Goal: Information Seeking & Learning: Learn about a topic

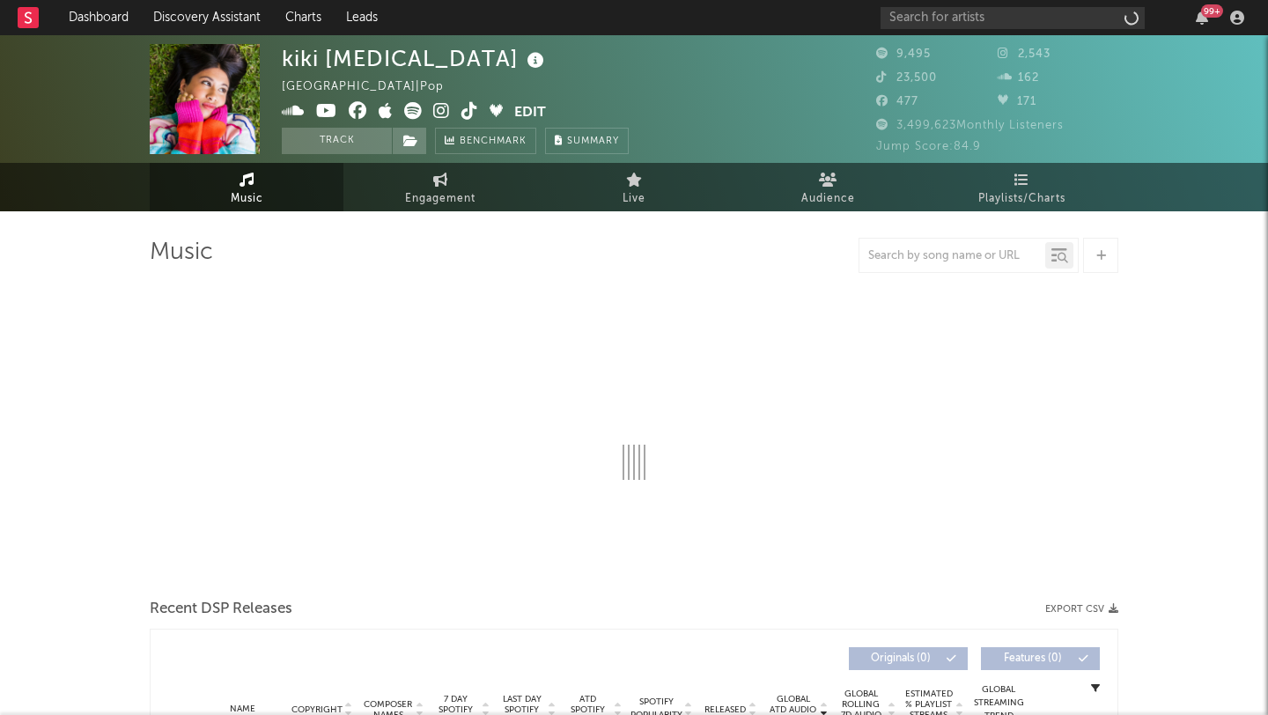
select select "6m"
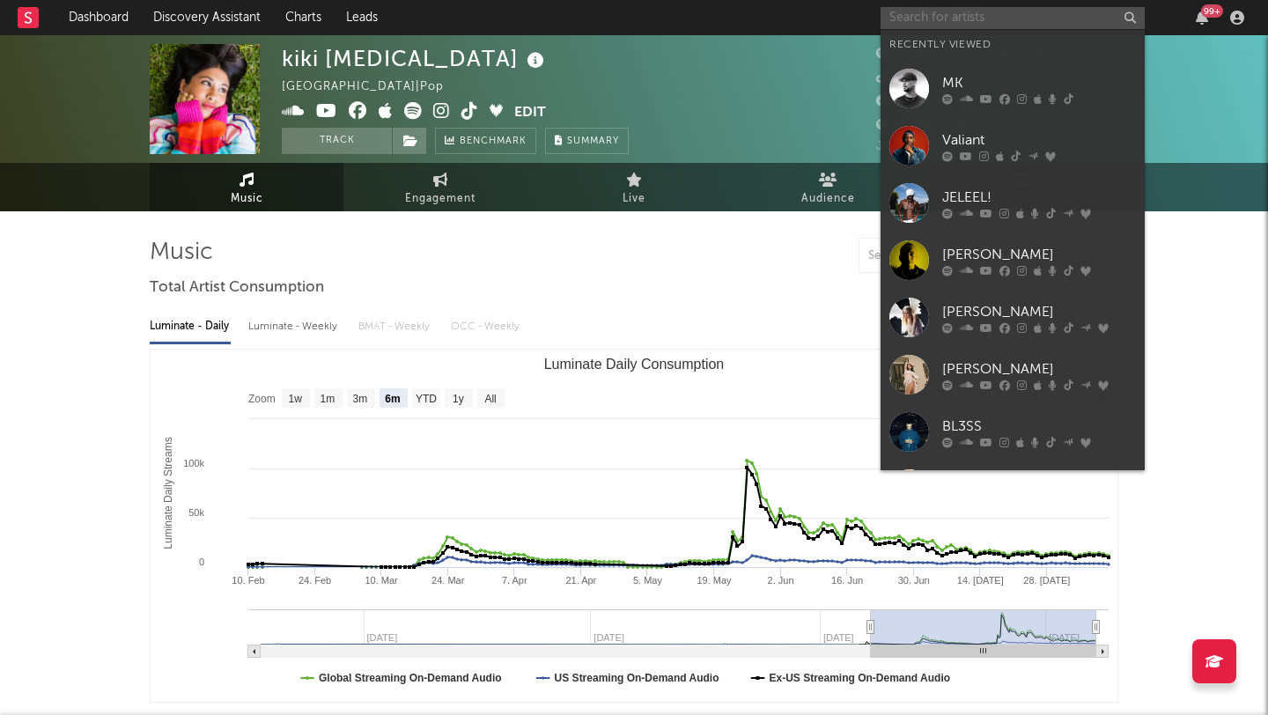
click at [964, 16] on input "text" at bounding box center [1013, 18] width 264 height 22
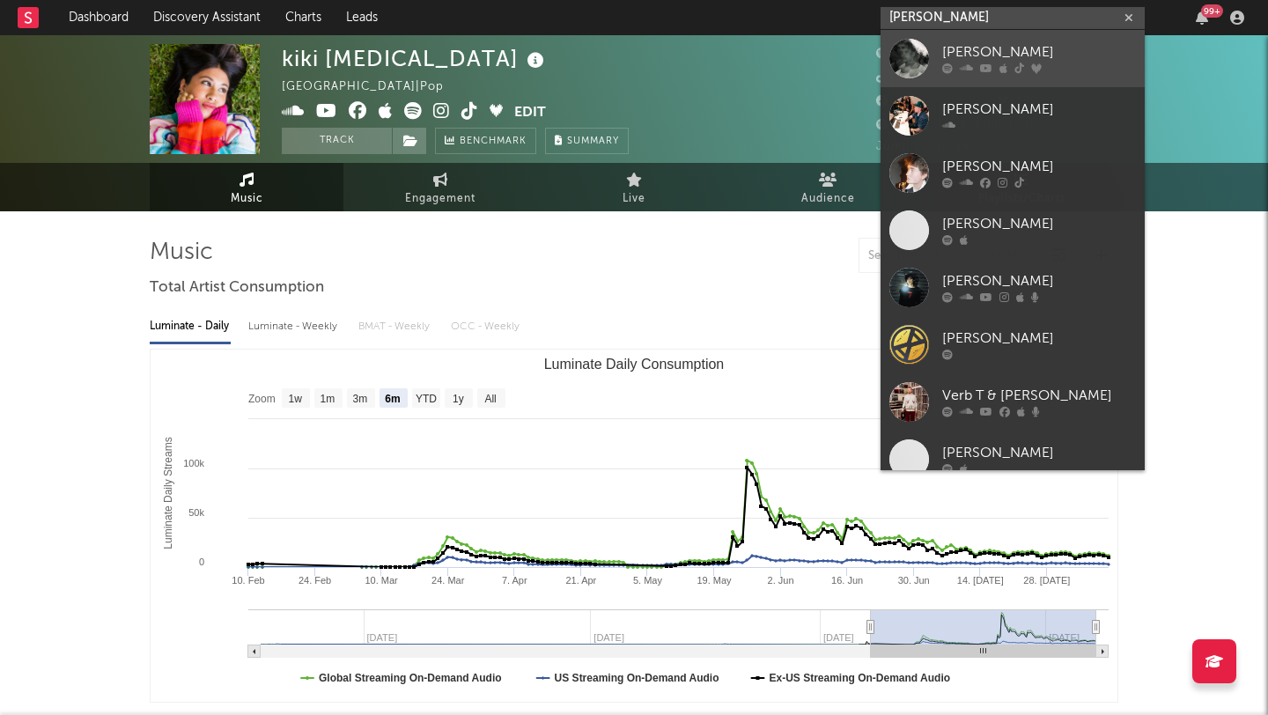
type input "[PERSON_NAME]"
click at [991, 65] on icon at bounding box center [986, 68] width 12 height 11
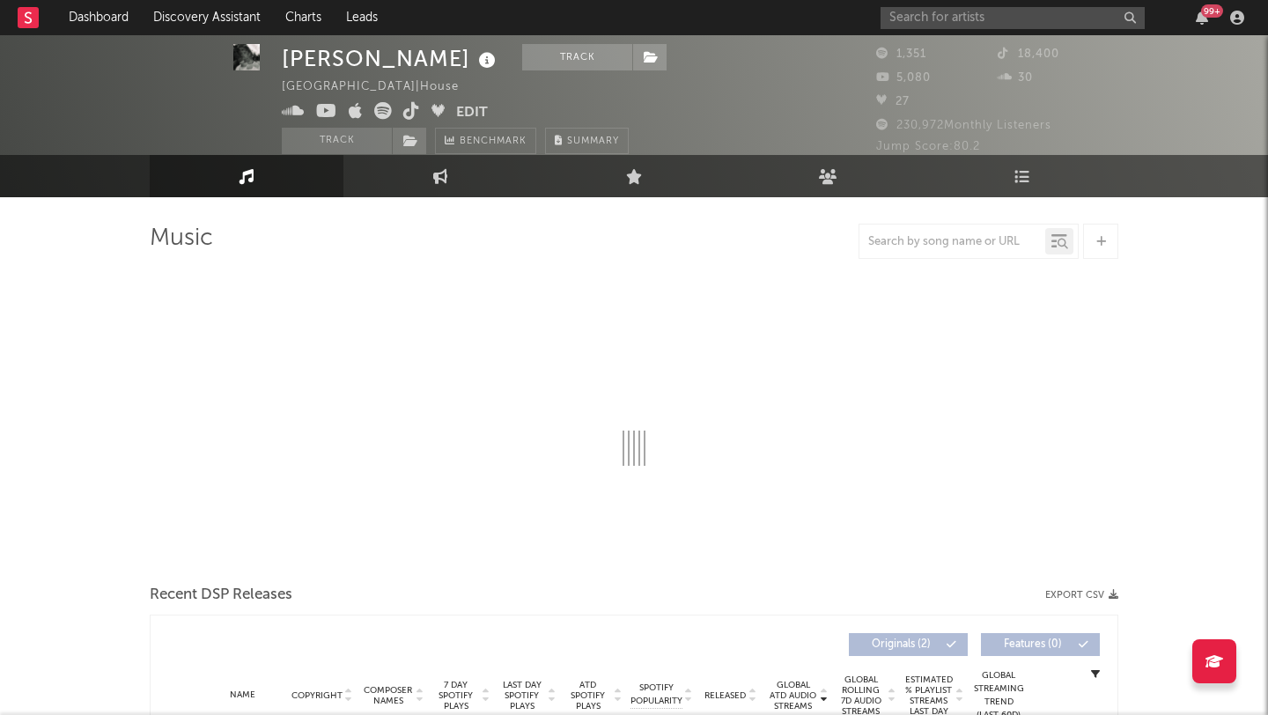
select select "1w"
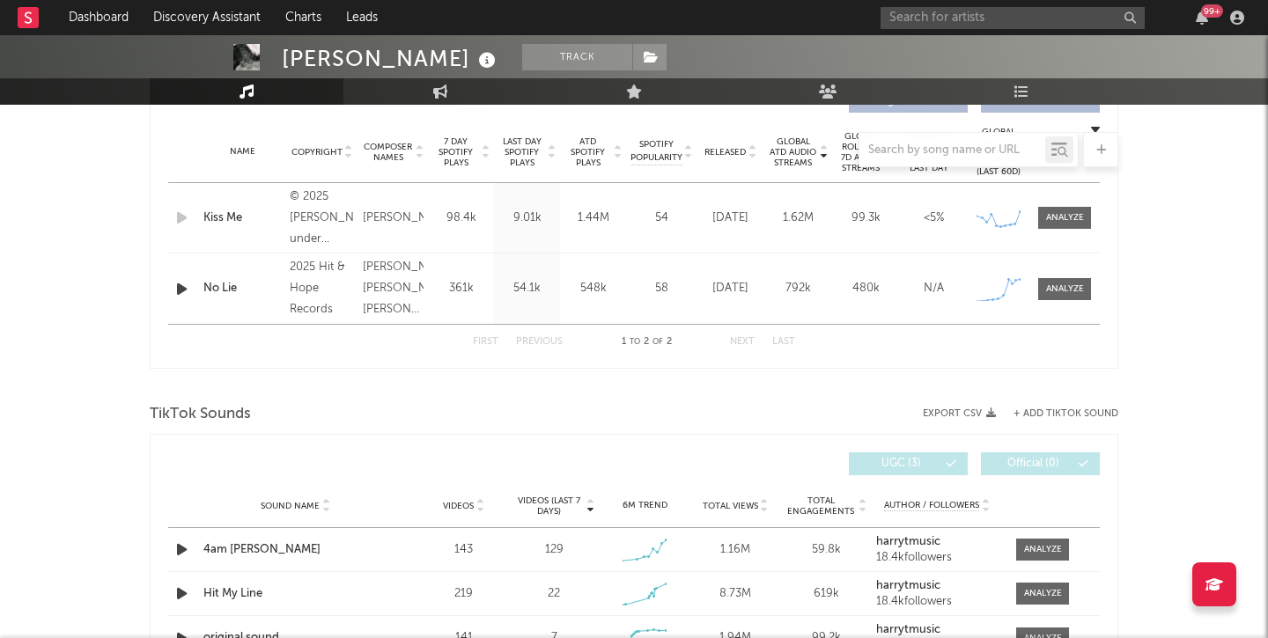
scroll to position [579, 0]
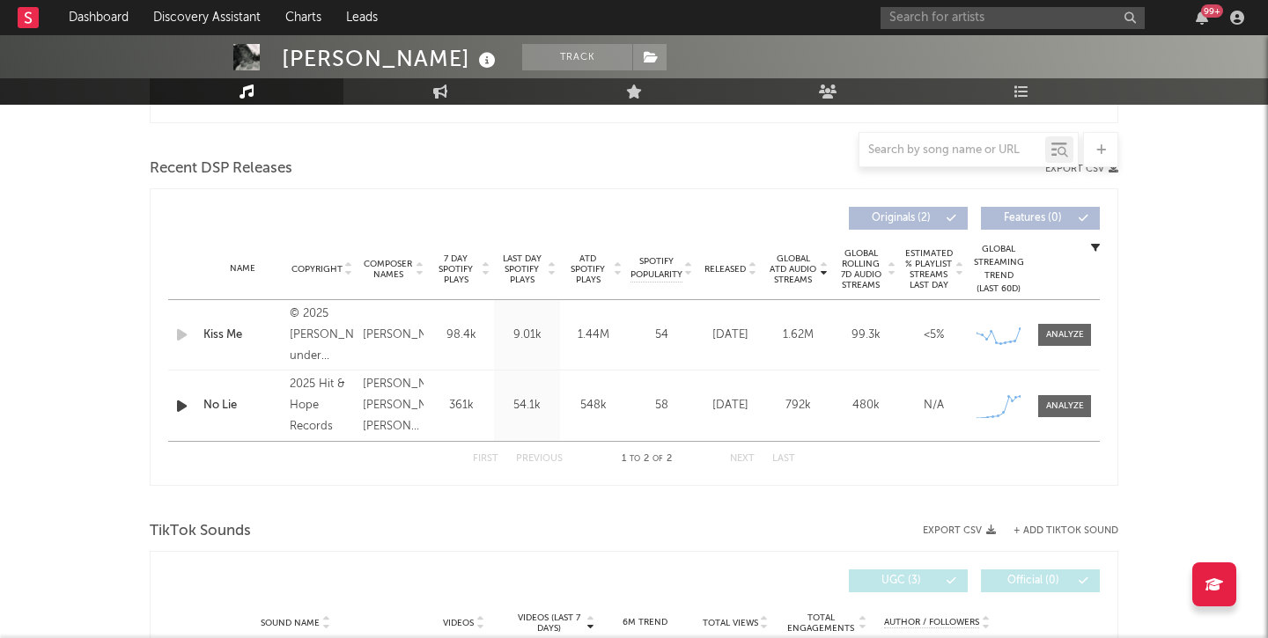
click at [770, 327] on div "1.62M" at bounding box center [798, 336] width 59 height 18
click at [1060, 336] on div at bounding box center [1065, 334] width 38 height 13
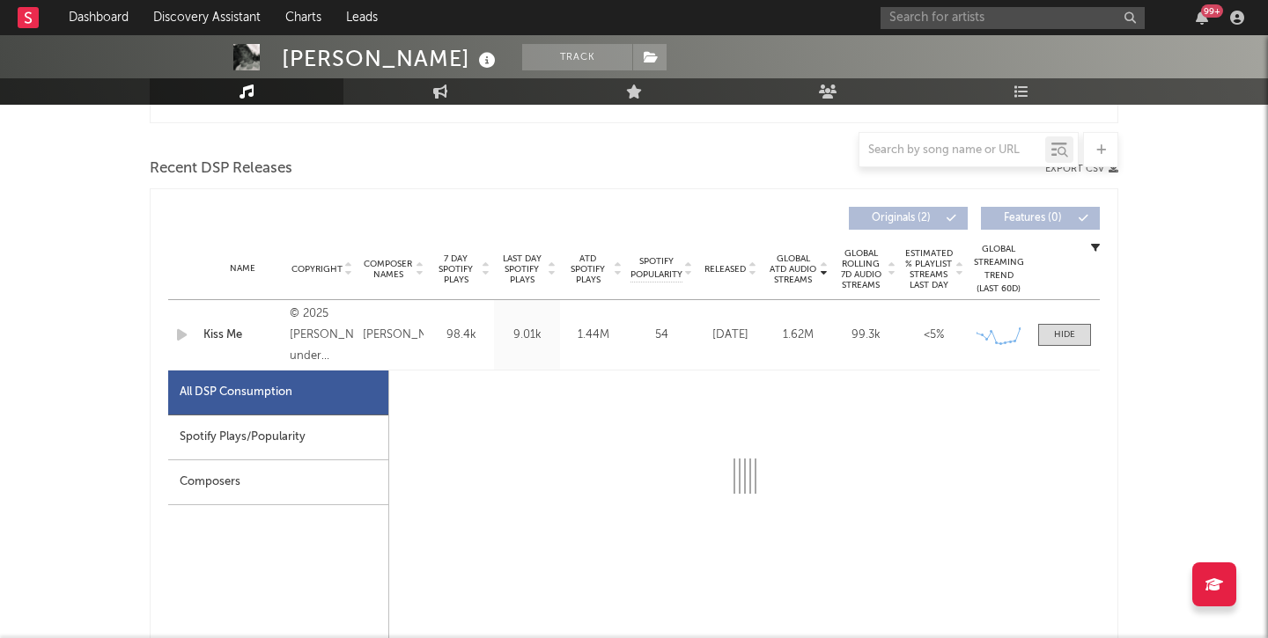
select select "1w"
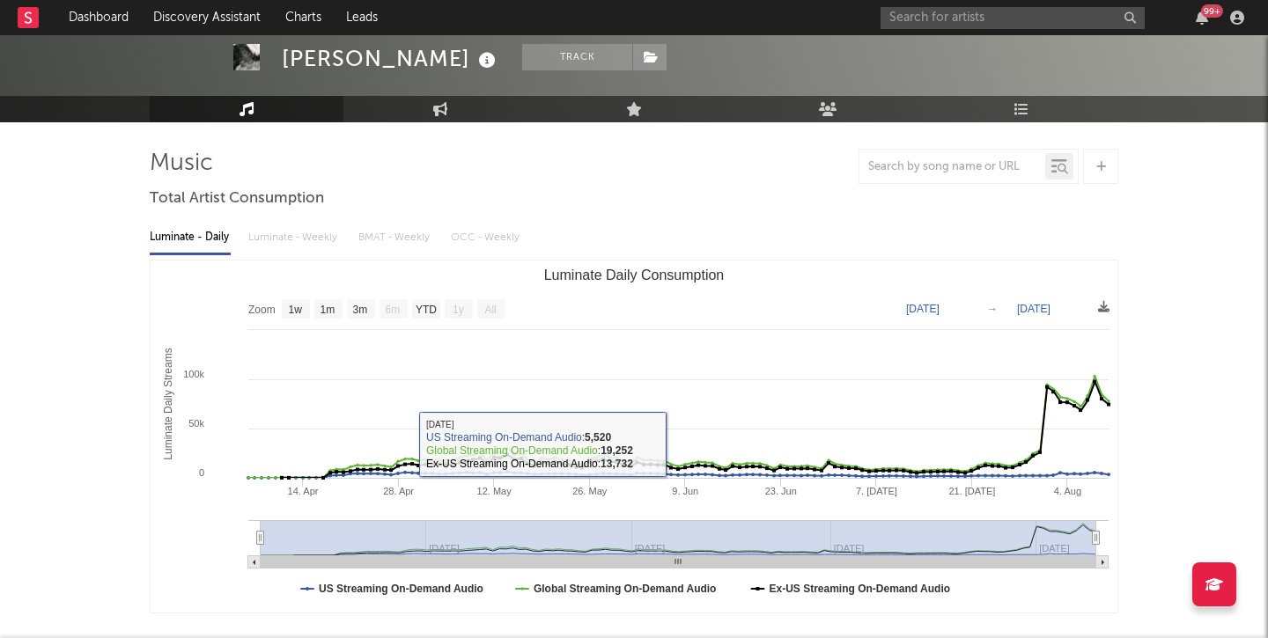
scroll to position [87, 0]
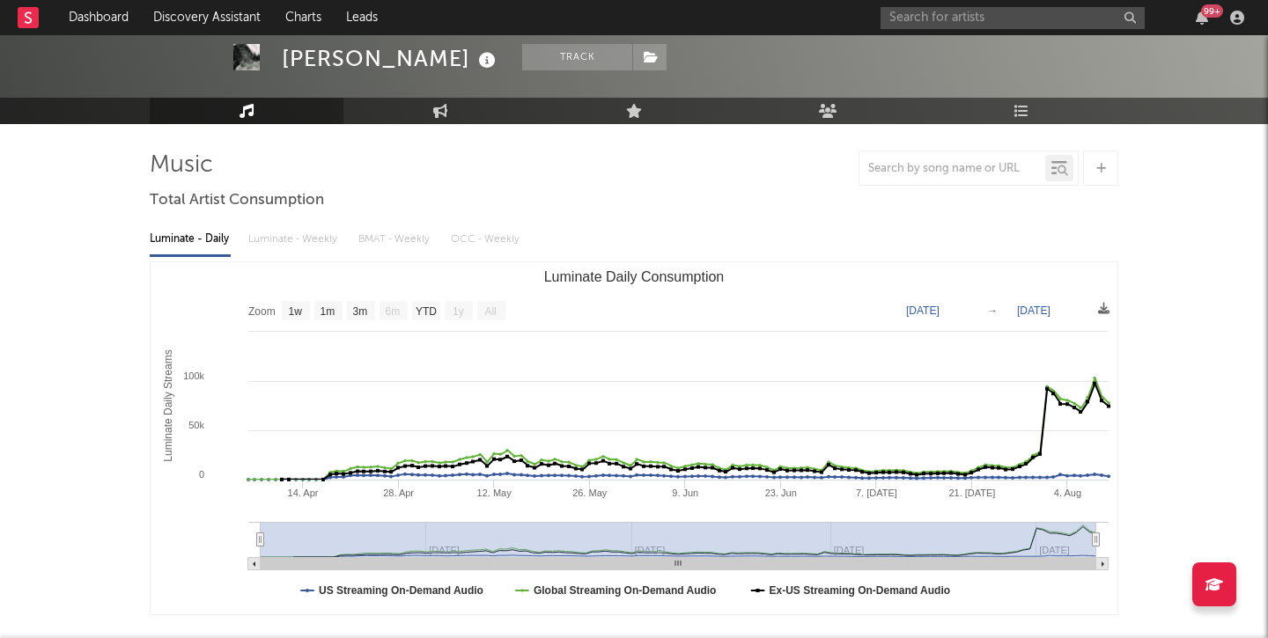
click at [483, 243] on div "Luminate - Daily Luminate - Weekly BMAT - Weekly OCC - Weekly" at bounding box center [634, 240] width 969 height 30
click at [475, 234] on div "Luminate - Daily Luminate - Weekly BMAT - Weekly OCC - Weekly" at bounding box center [634, 240] width 969 height 30
click at [993, 12] on input "text" at bounding box center [1013, 18] width 264 height 22
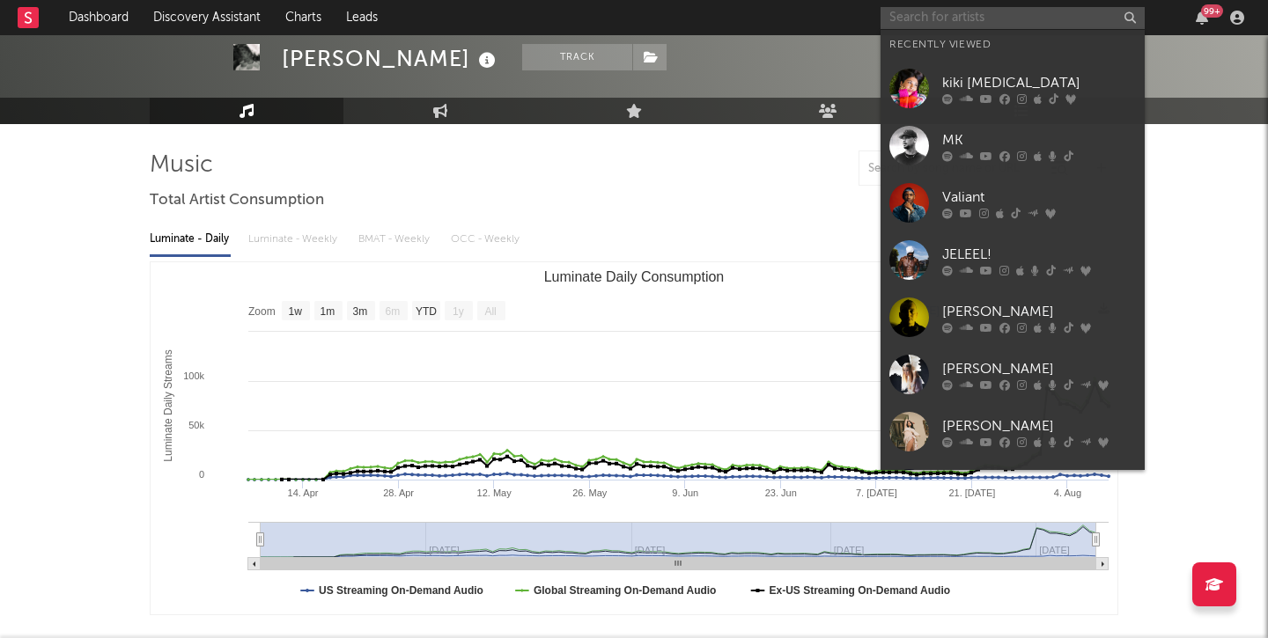
type input "l"
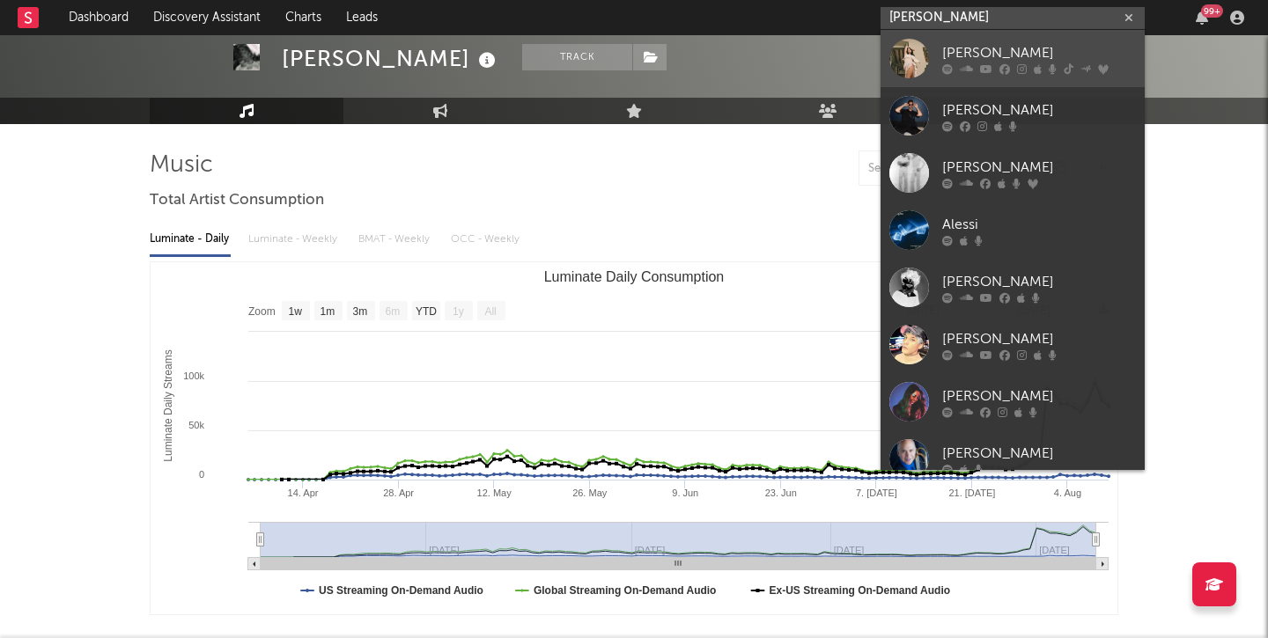
type input "[PERSON_NAME]"
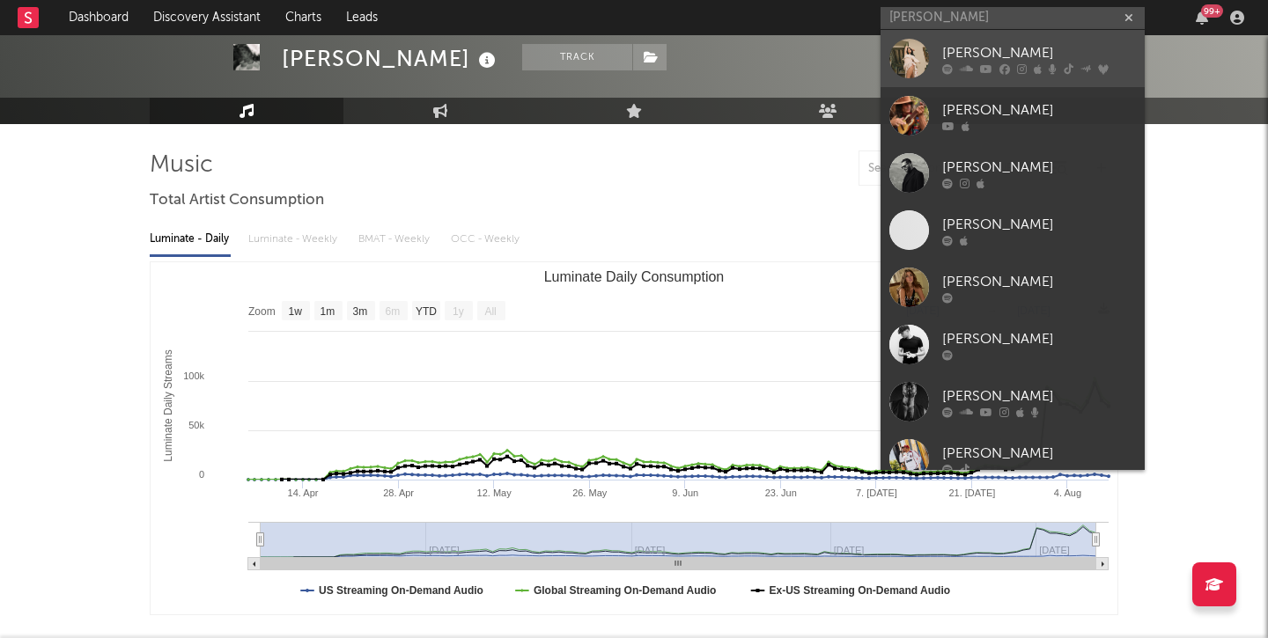
click at [987, 62] on div "[PERSON_NAME]" at bounding box center [1039, 52] width 194 height 21
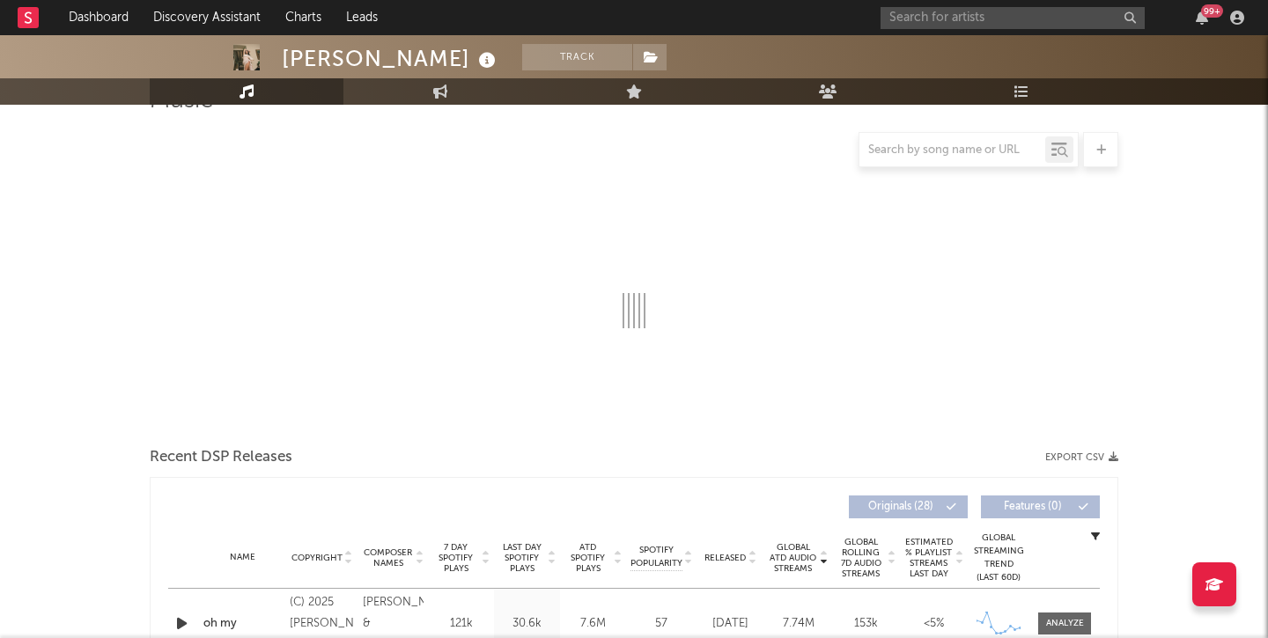
select select "6m"
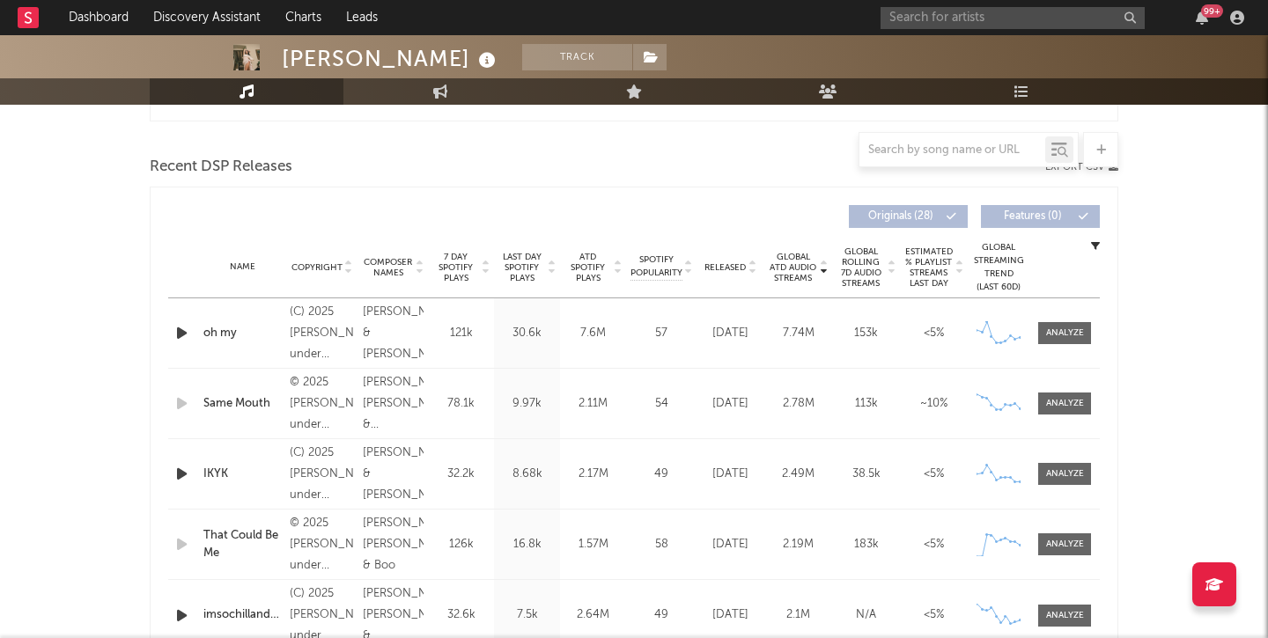
scroll to position [608, 0]
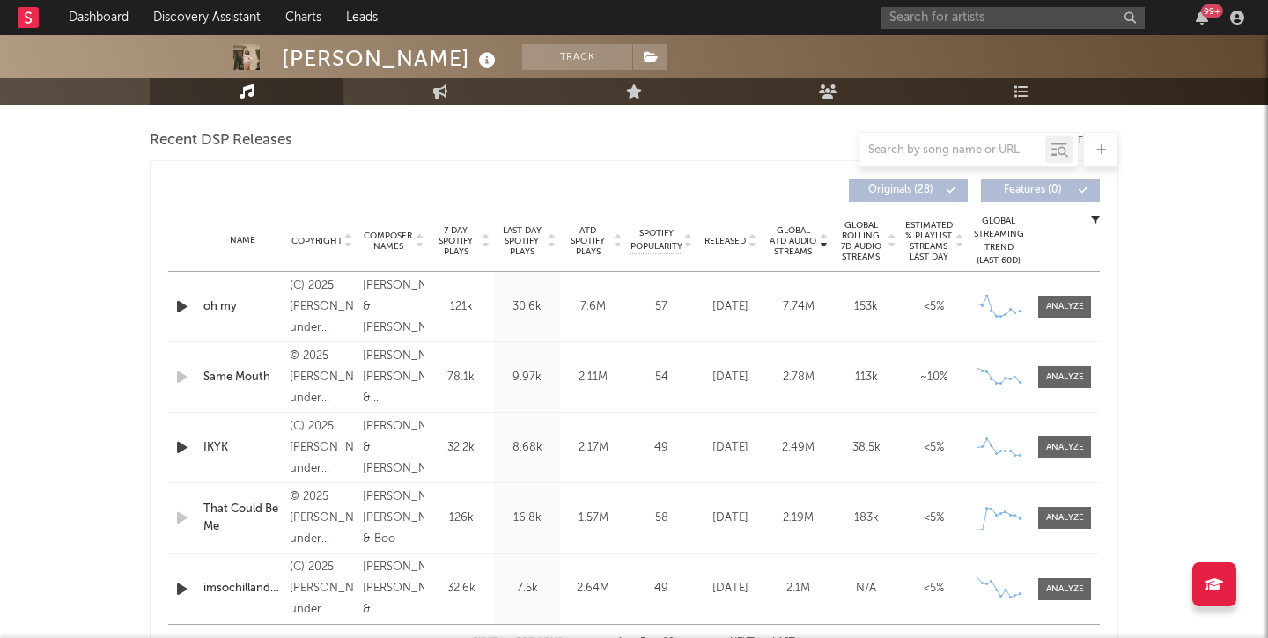
click at [1058, 505] on div "Name That Could Be Me Copyright © 2025 [PERSON_NAME], under exclusive license t…" at bounding box center [634, 518] width 932 height 70
click at [1058, 520] on div at bounding box center [1065, 518] width 38 height 13
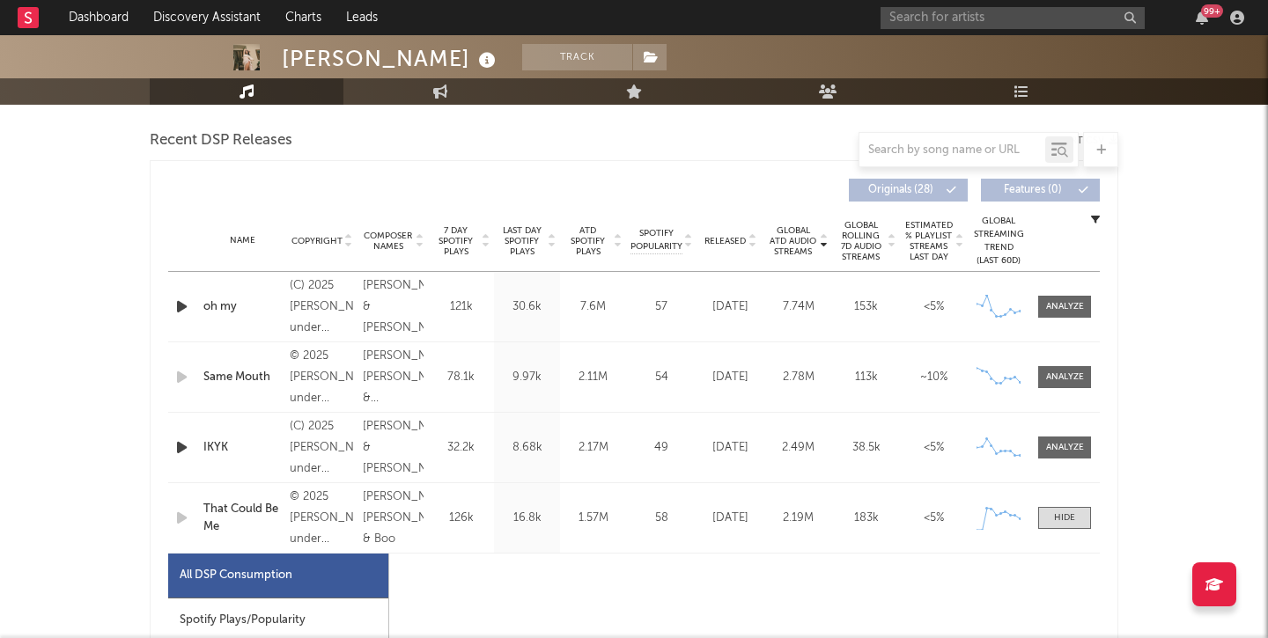
select select "1w"
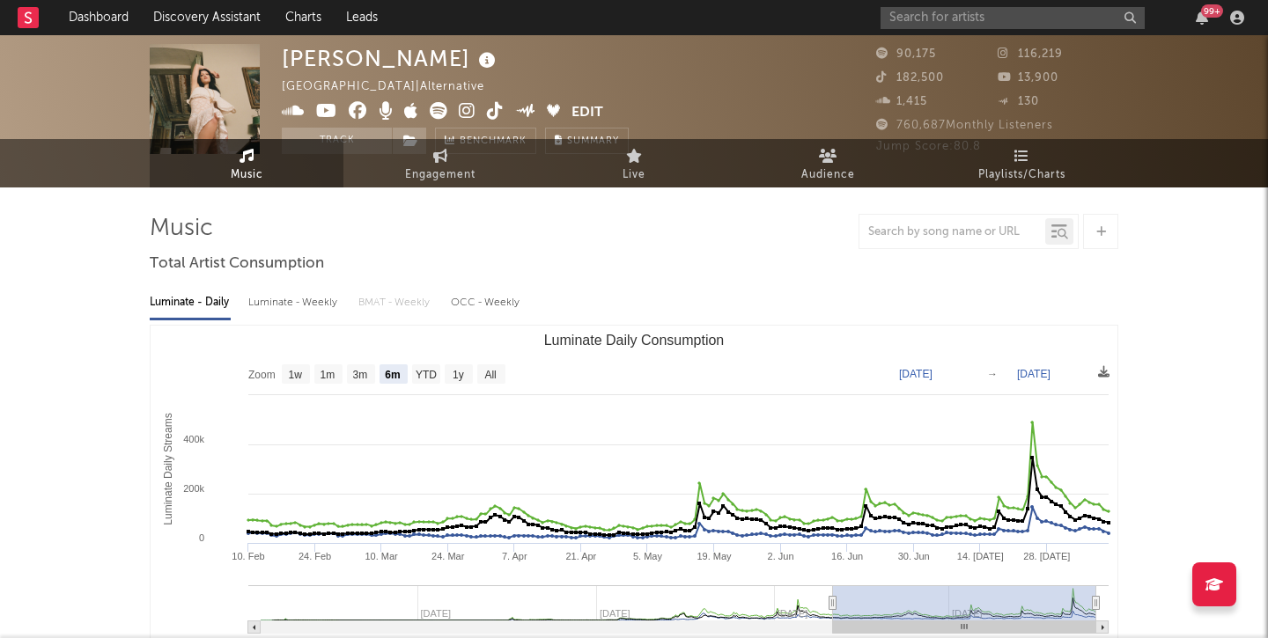
scroll to position [0, 0]
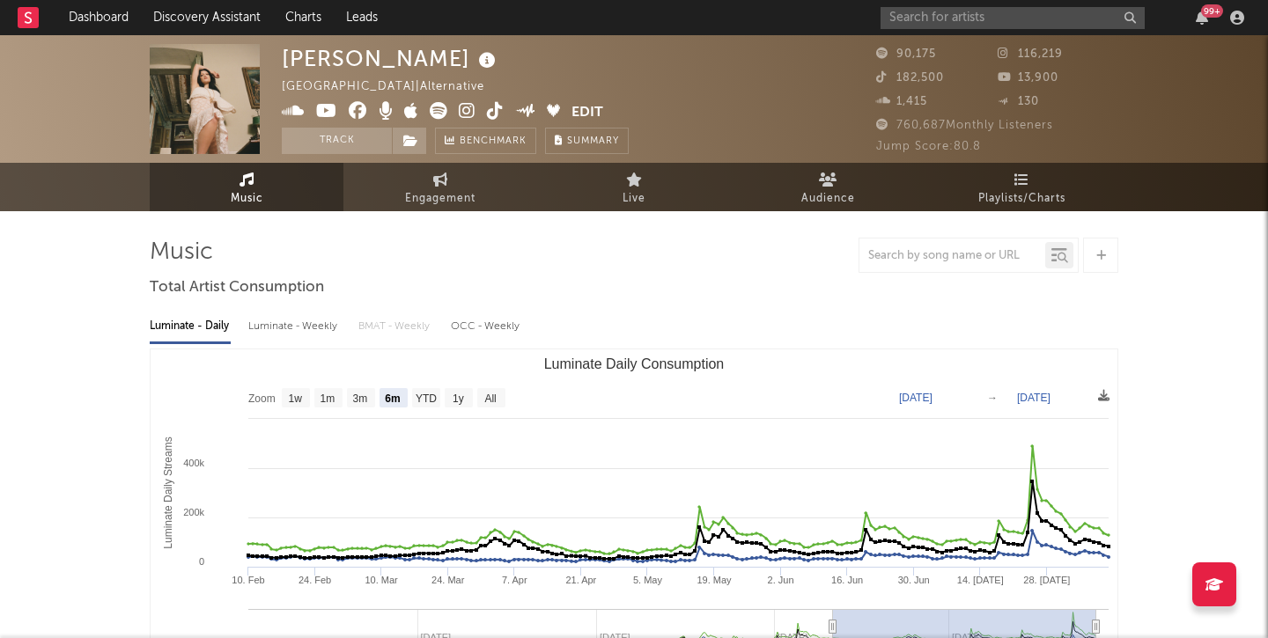
click at [475, 326] on div "OCC - Weekly" at bounding box center [486, 327] width 70 height 30
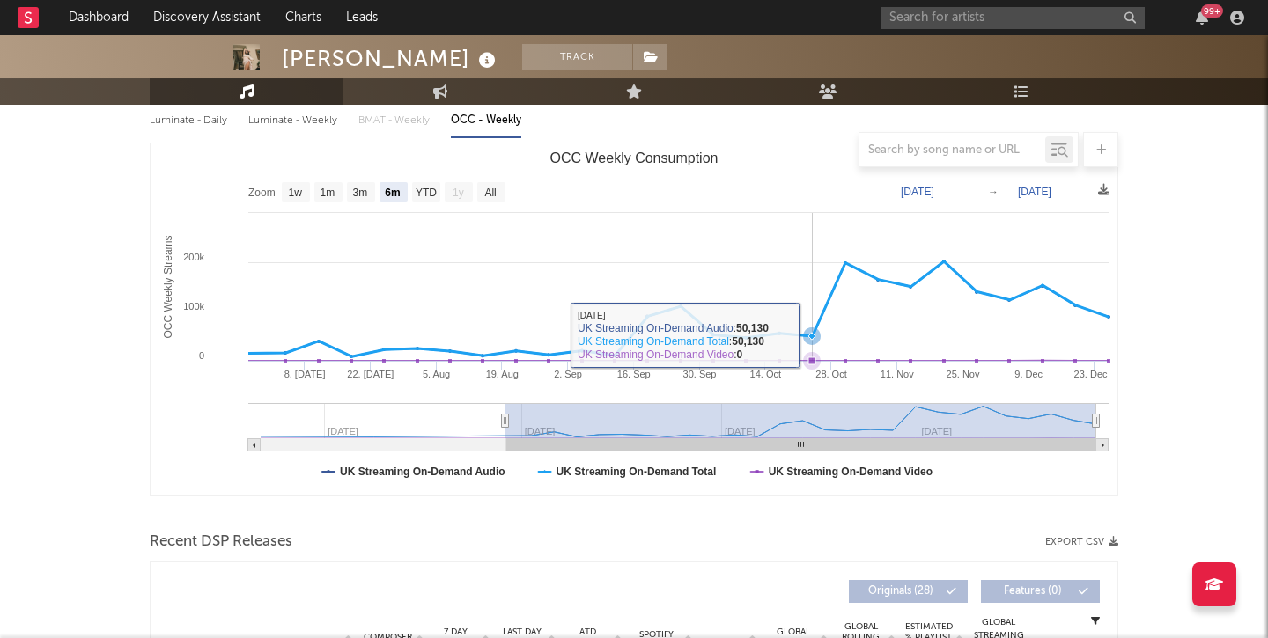
scroll to position [208, 0]
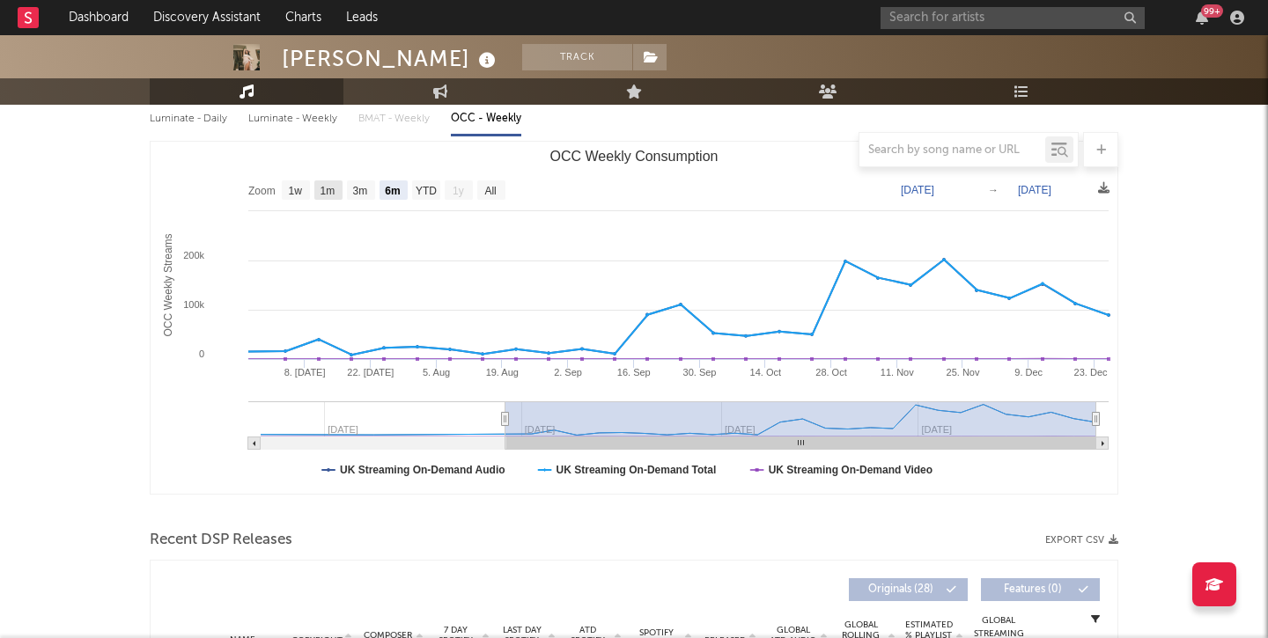
click at [337, 189] on rect "OCC Weekly Consumption" at bounding box center [328, 190] width 28 height 19
select select "1m"
type input "[DATE]"
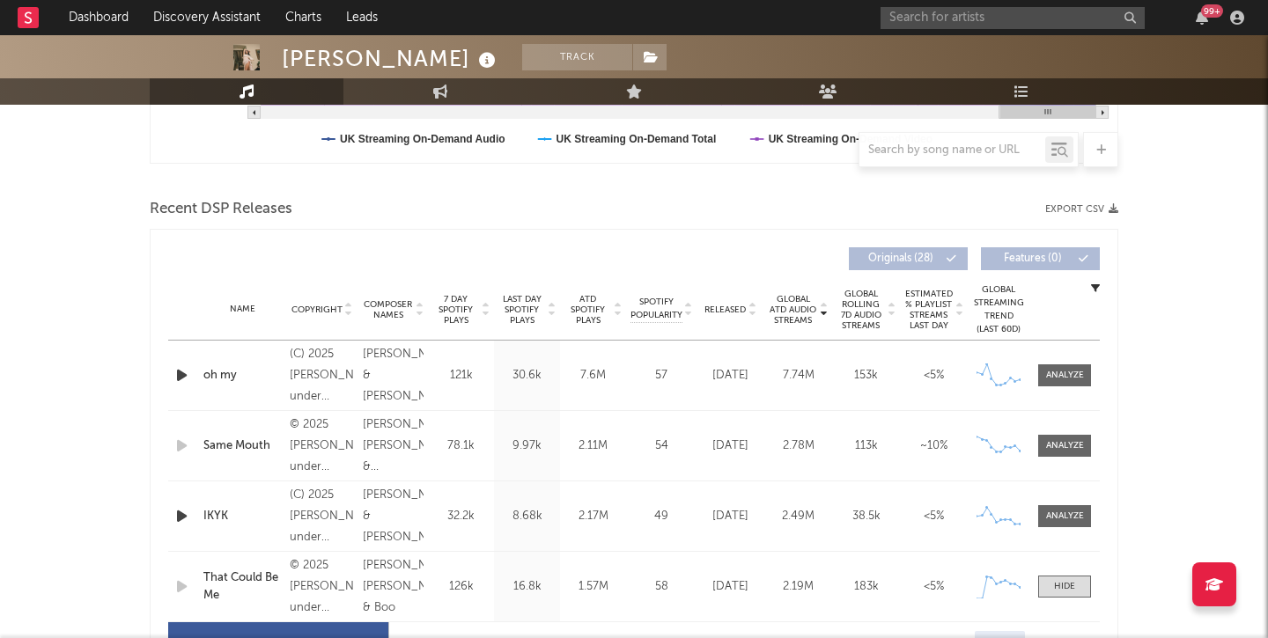
scroll to position [573, 0]
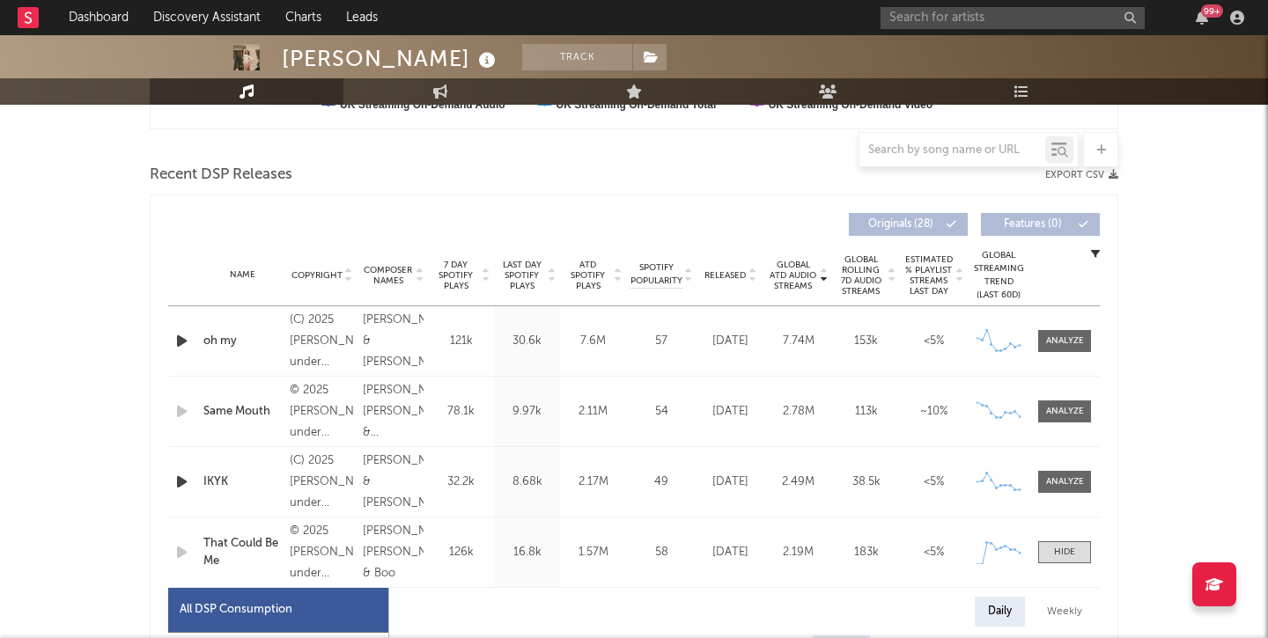
click at [448, 553] on div "126k" at bounding box center [460, 553] width 57 height 18
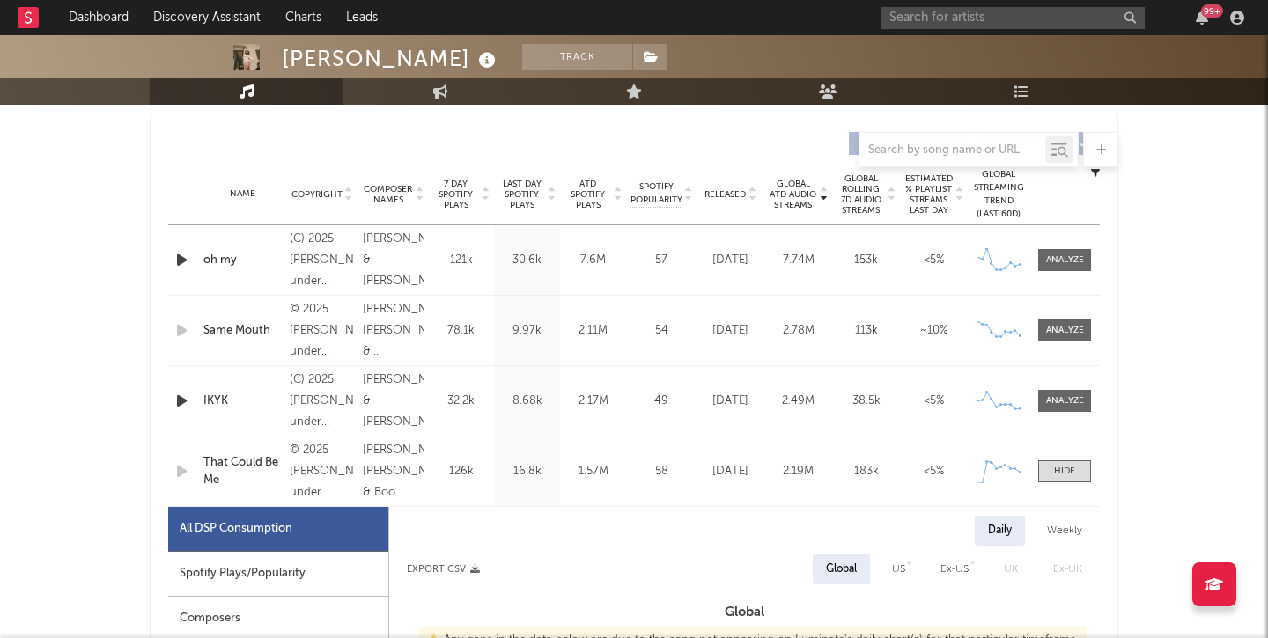
scroll to position [736, 0]
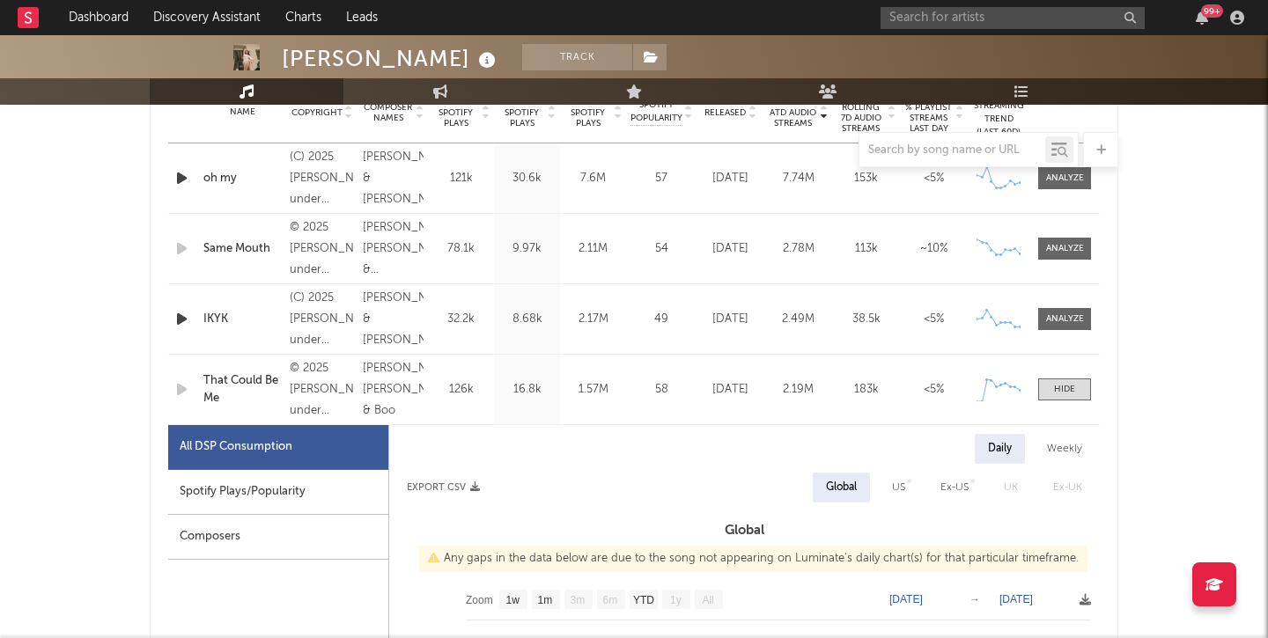
click at [439, 406] on div "Name That Could Be Me Copyright © 2025 [PERSON_NAME], under exclusive license t…" at bounding box center [634, 390] width 932 height 70
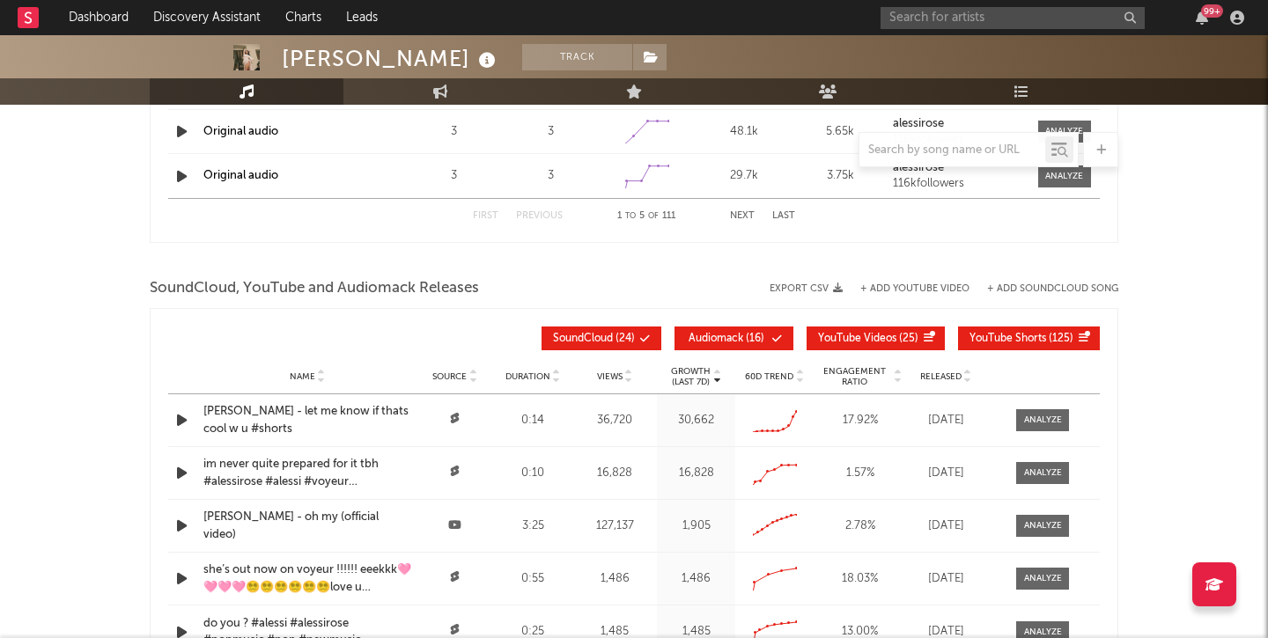
scroll to position [2778, 0]
